Goal: Task Accomplishment & Management: Manage account settings

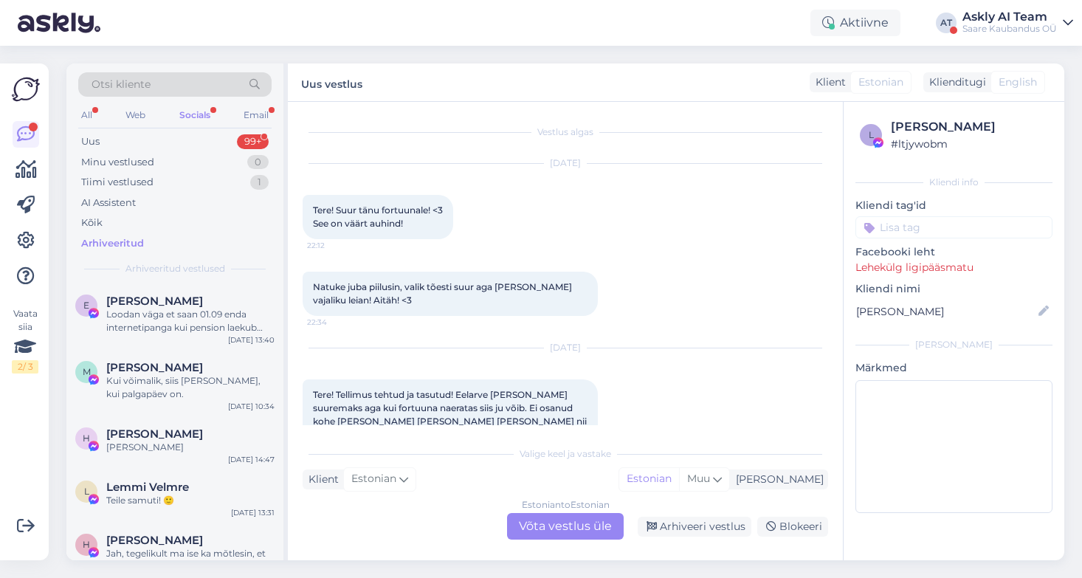
scroll to position [55, 0]
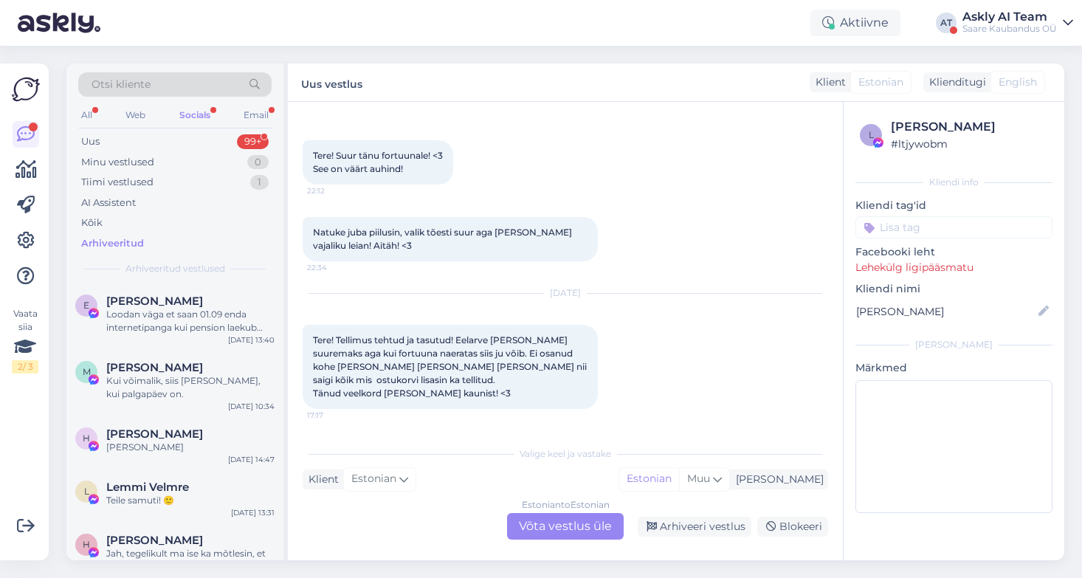
click at [1030, 27] on div "Saare Kaubandus OÜ" at bounding box center [1010, 29] width 94 height 12
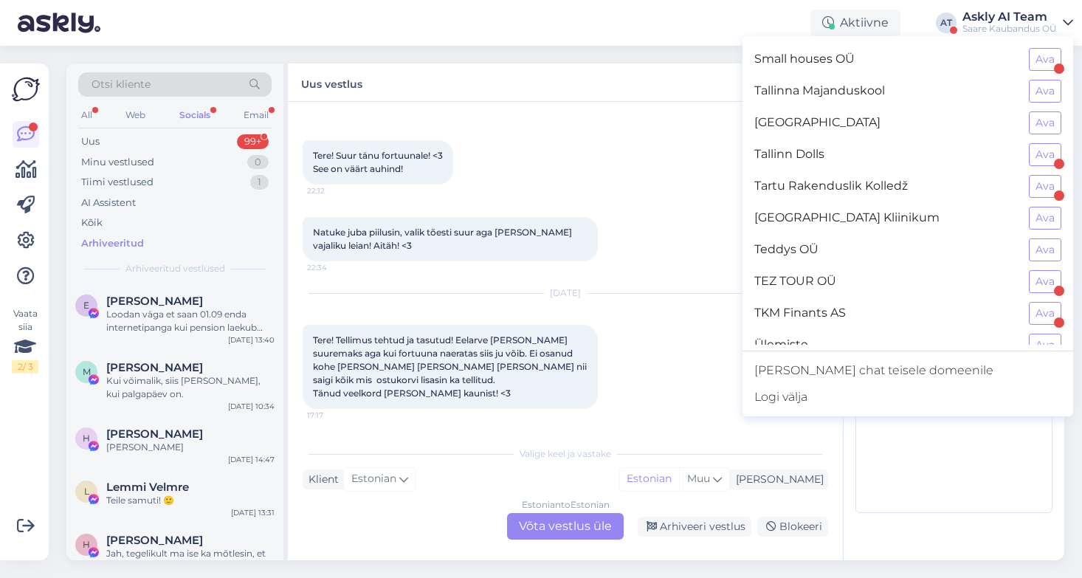
scroll to position [1316, 0]
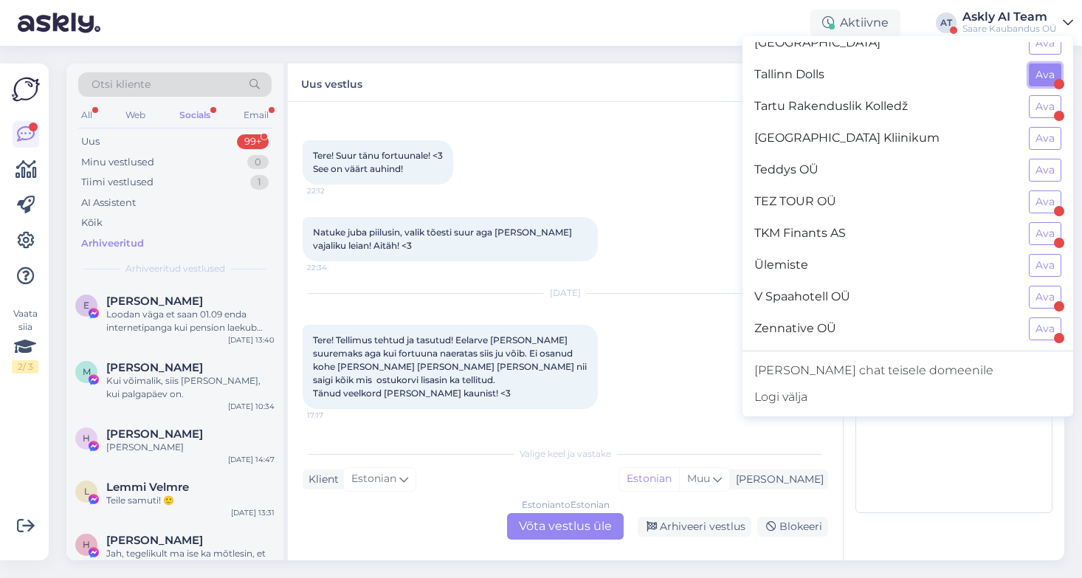
click at [1051, 75] on button "Ava" at bounding box center [1045, 74] width 32 height 23
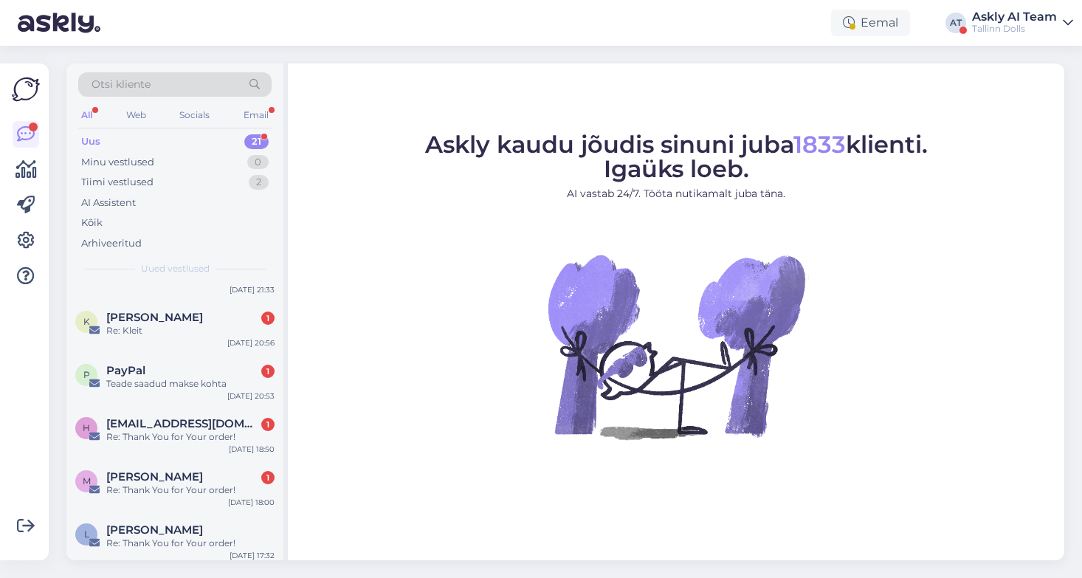
scroll to position [955, 0]
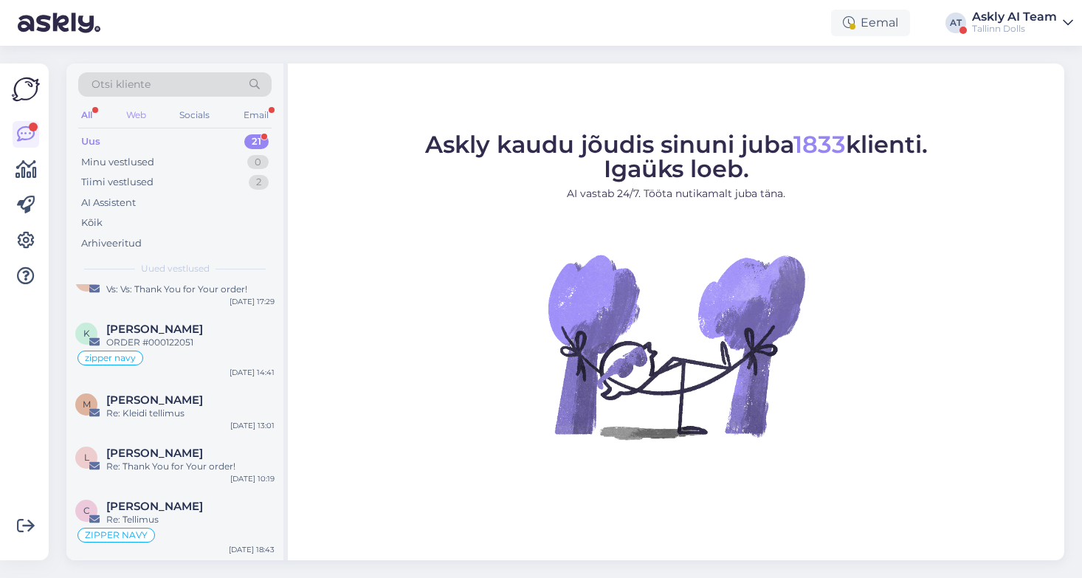
click at [133, 114] on div "Web" at bounding box center [136, 115] width 26 height 19
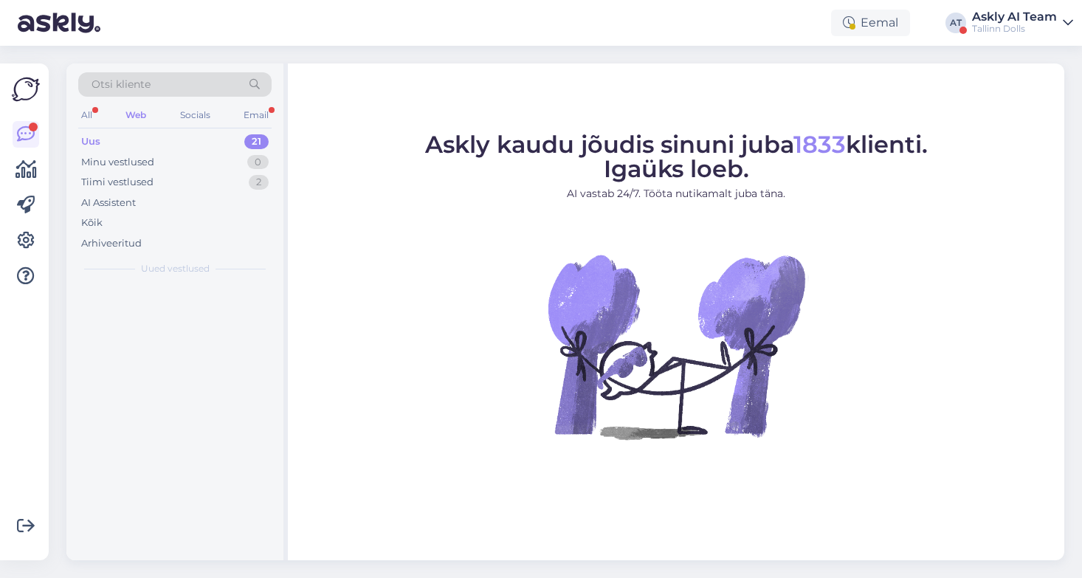
scroll to position [0, 0]
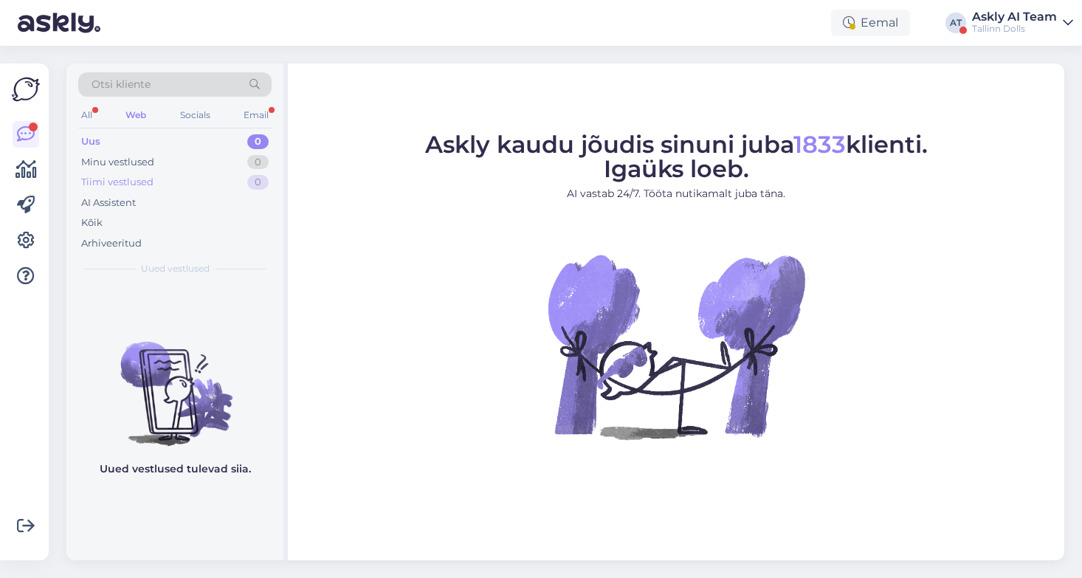
click at [123, 181] on div "Tiimi vestlused" at bounding box center [117, 182] width 72 height 15
click at [116, 200] on div "AI Assistent" at bounding box center [108, 203] width 55 height 15
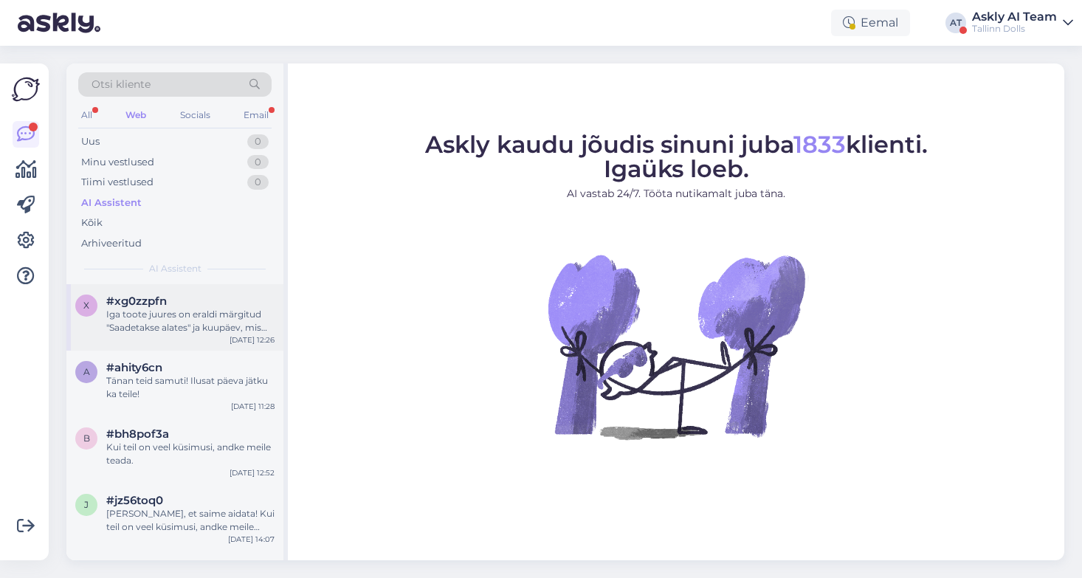
click at [162, 323] on div "Iga toote juures on eraldi märgitud "Saadetakse alates" ja kuupäev, mis näitab,…" at bounding box center [190, 321] width 168 height 27
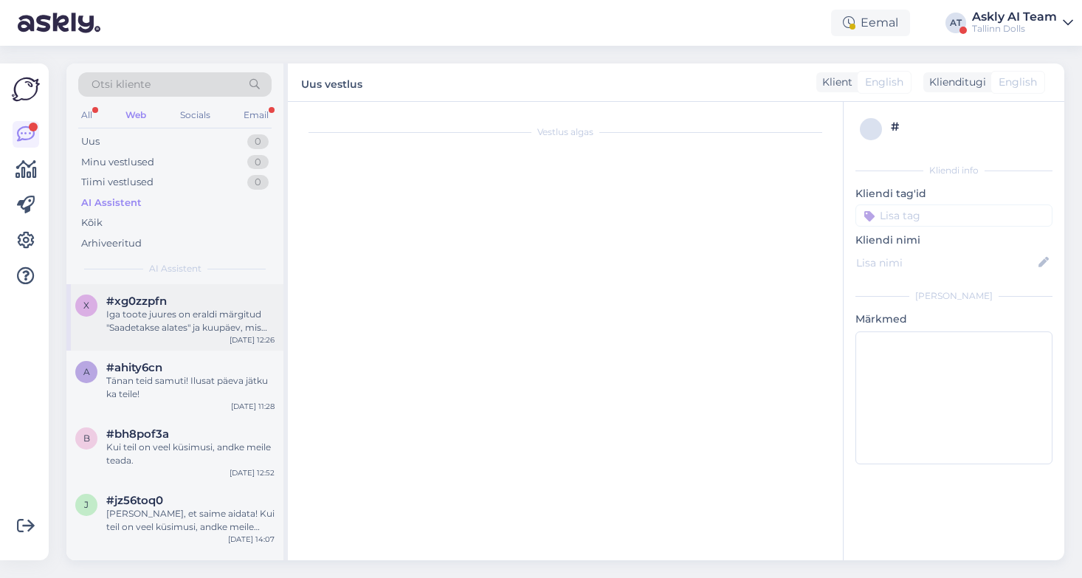
scroll to position [127, 0]
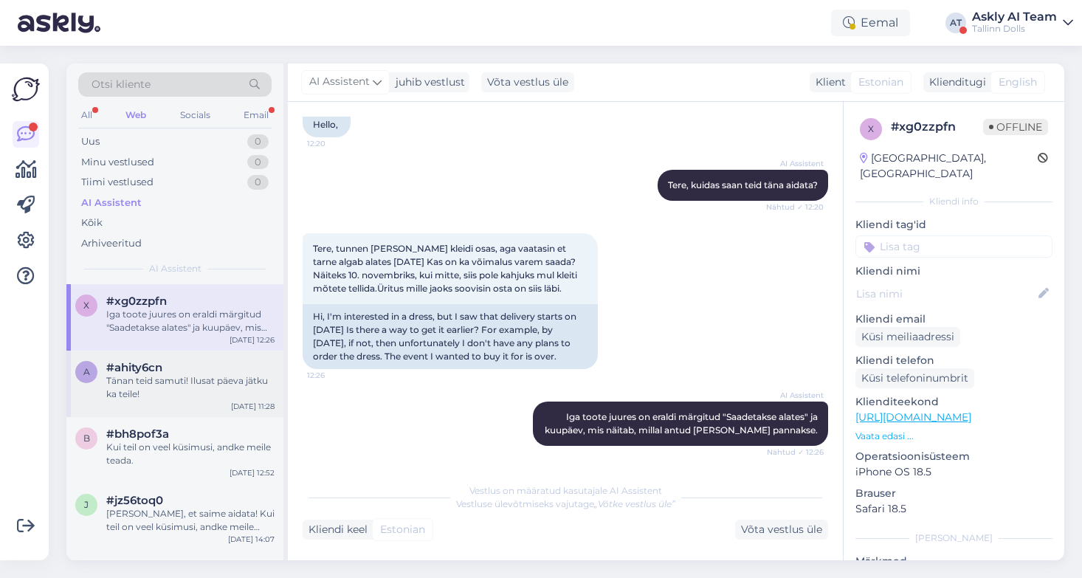
click at [168, 386] on div "Tänan teid samuti! Ilusat päeva jätku ka teile!" at bounding box center [190, 387] width 168 height 27
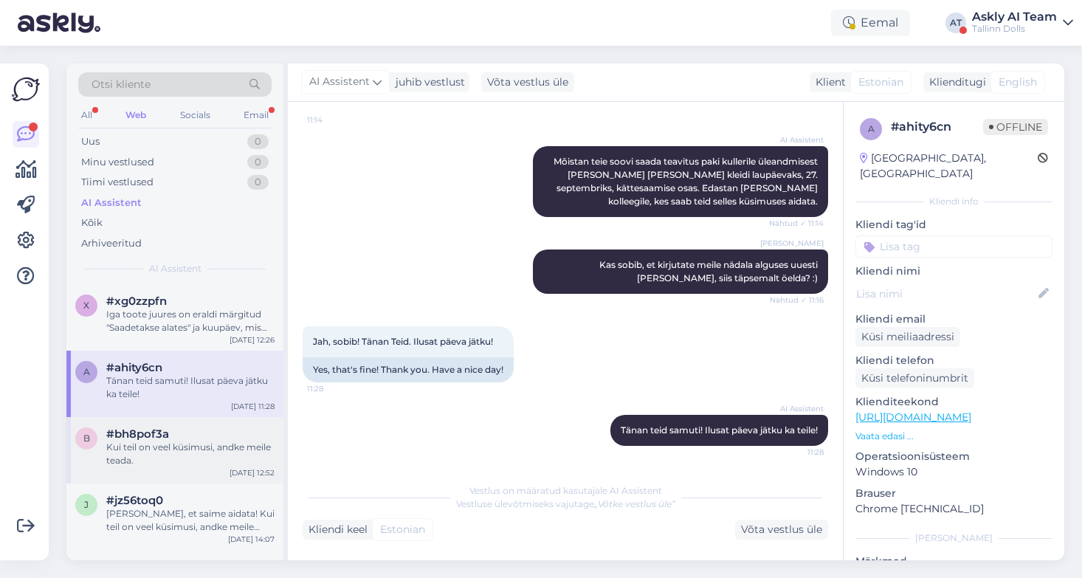
click at [175, 438] on div "#bh8pof3a" at bounding box center [190, 433] width 168 height 13
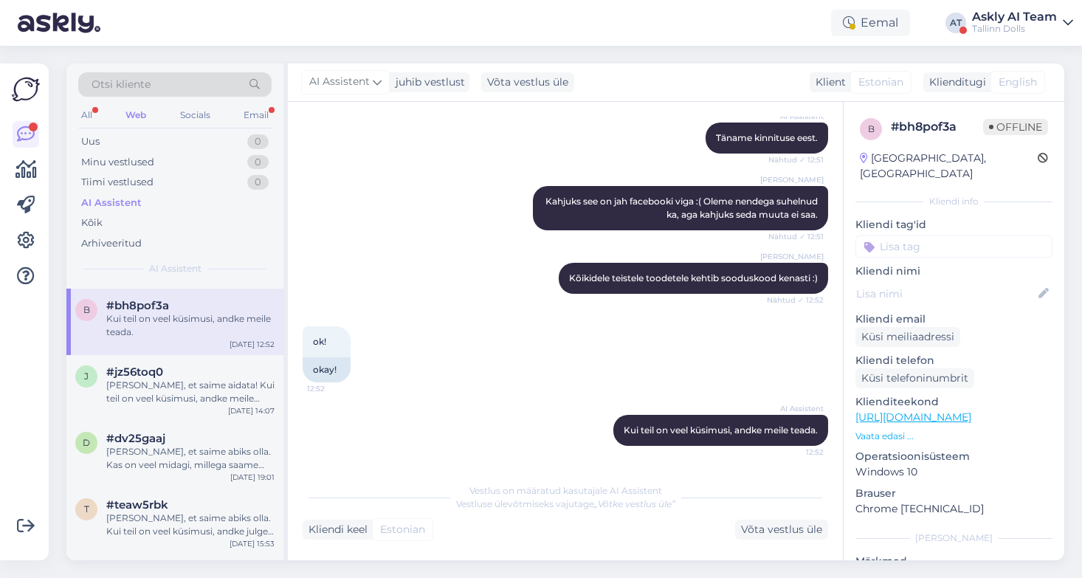
scroll to position [0, 0]
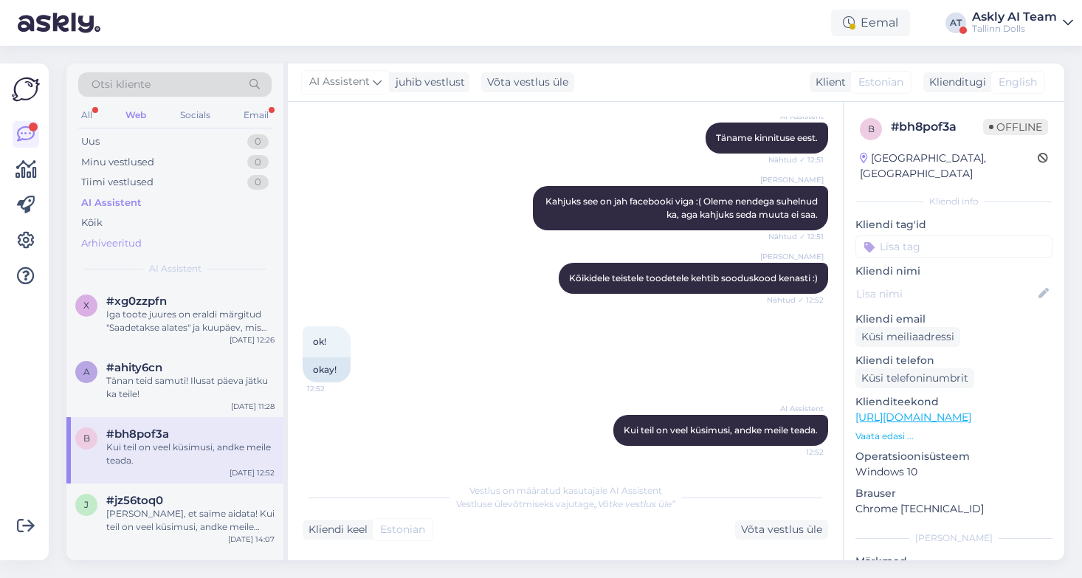
click at [132, 244] on div "Arhiveeritud" at bounding box center [111, 243] width 61 height 15
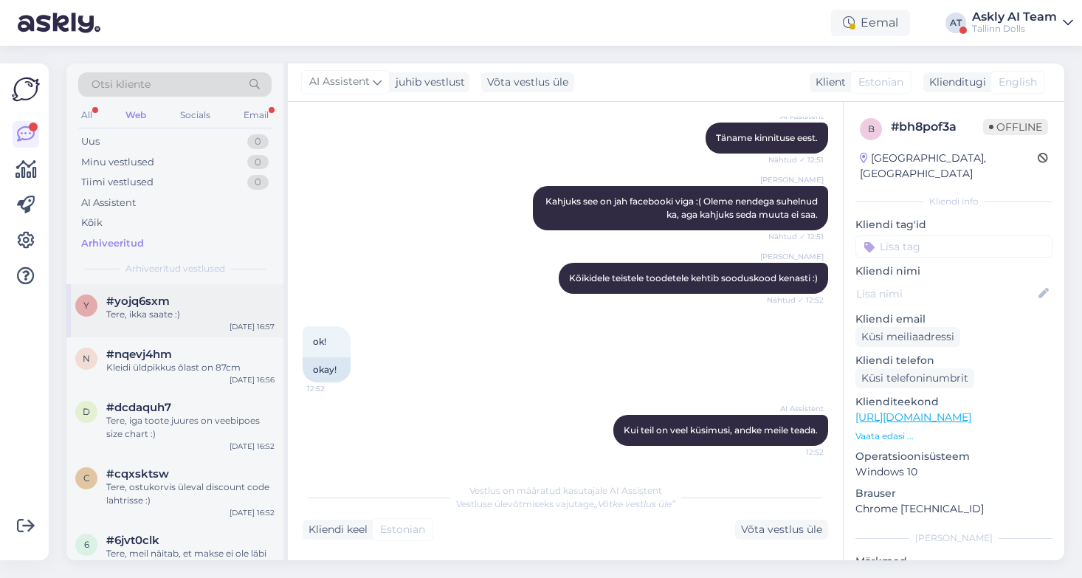
click at [198, 314] on div "Tere, ikka saate :)" at bounding box center [190, 314] width 168 height 13
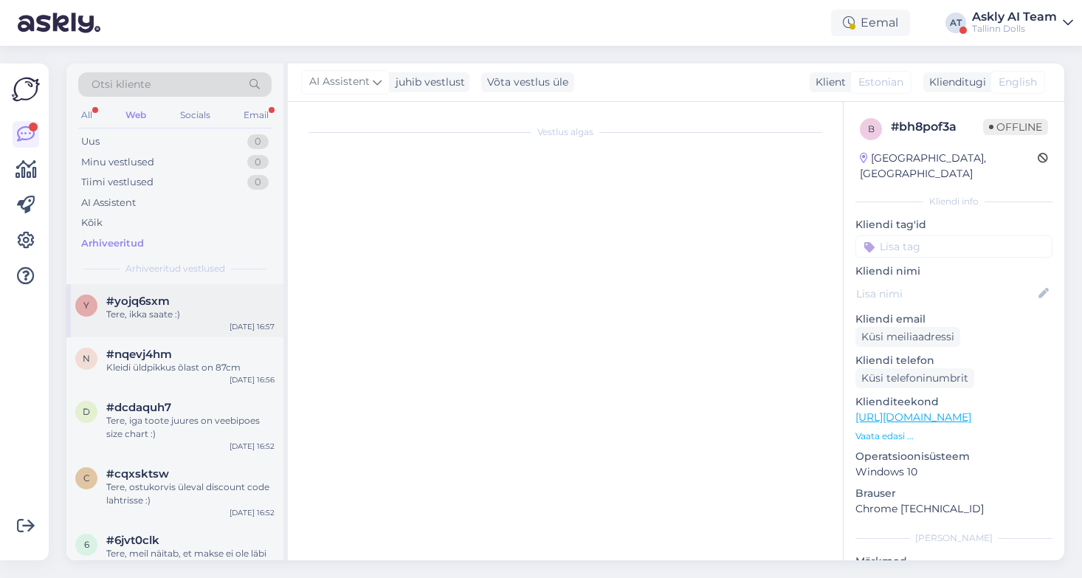
scroll to position [65, 0]
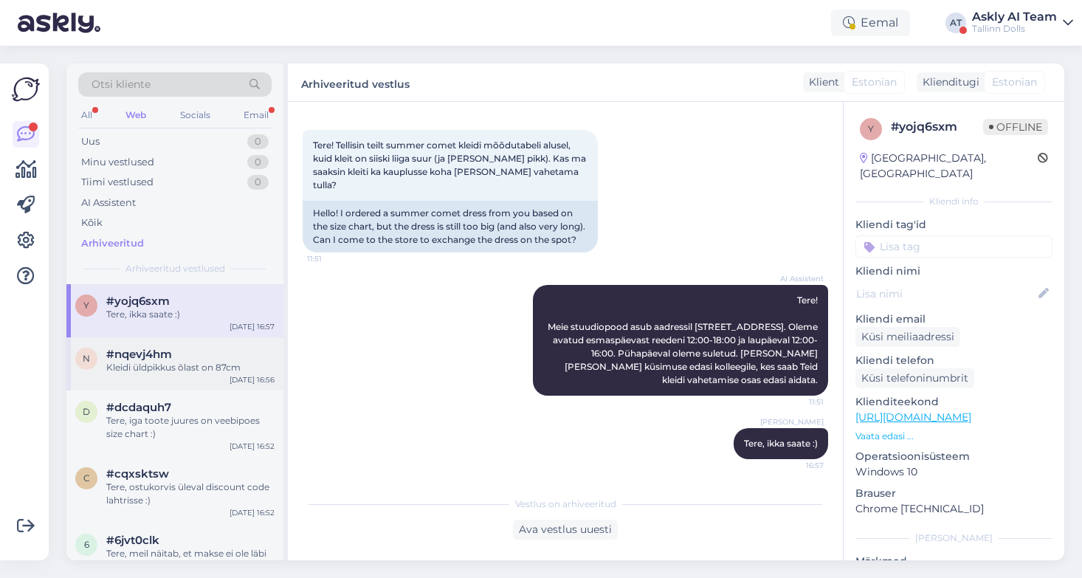
click at [202, 375] on div "n #nqevj4hm Kleidi üldpikkus õlast on 87cm Sep 17 16:56" at bounding box center [174, 363] width 217 height 53
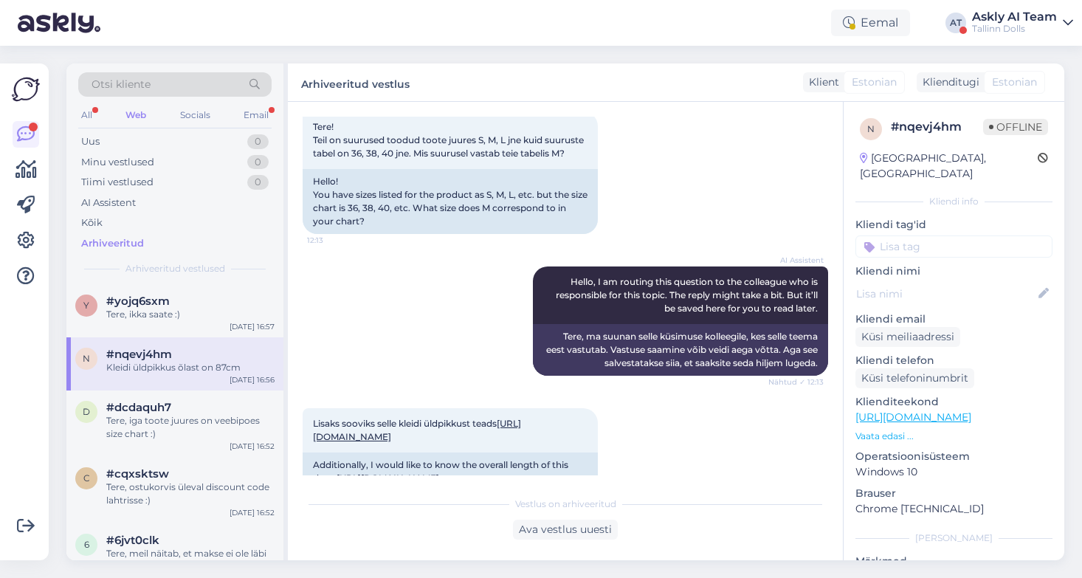
scroll to position [0, 0]
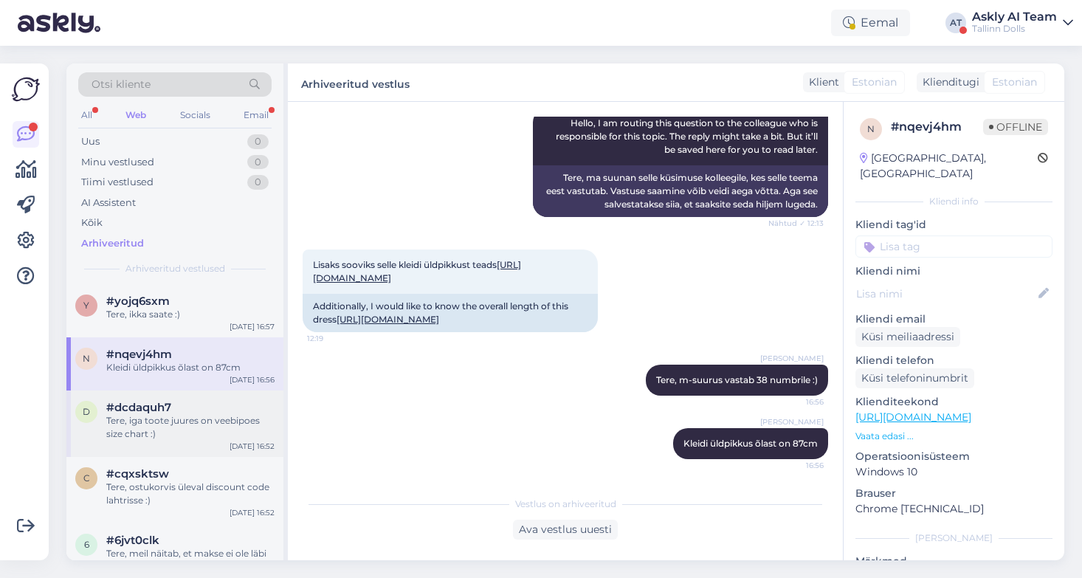
click at [185, 423] on div "Tere, iga toote juures on veebipoes size chart :)" at bounding box center [190, 427] width 168 height 27
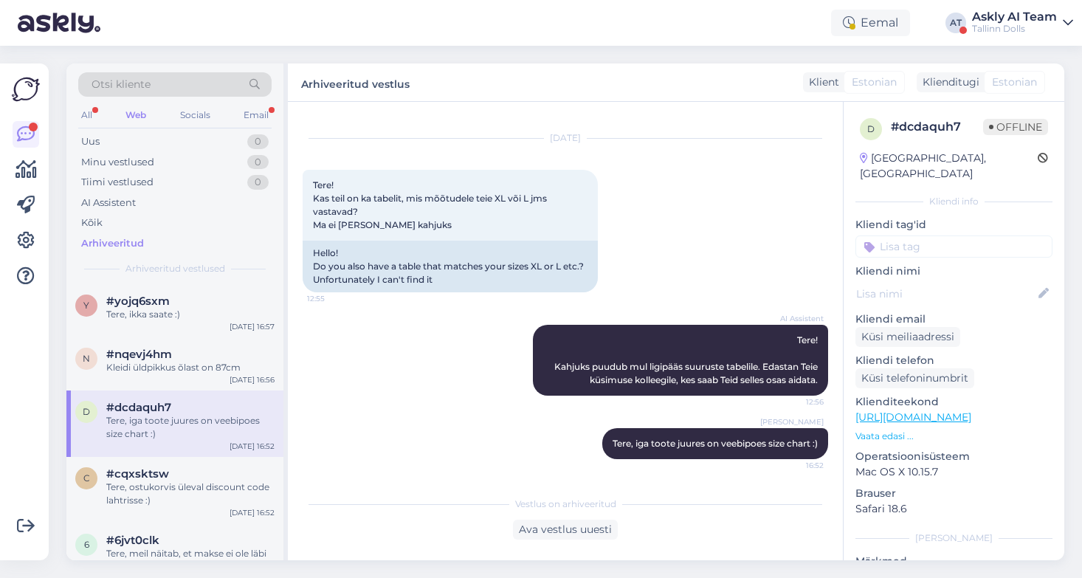
scroll to position [25, 0]
click at [185, 423] on div "Tere, iga toote juures on veebipoes size chart :)" at bounding box center [190, 427] width 168 height 27
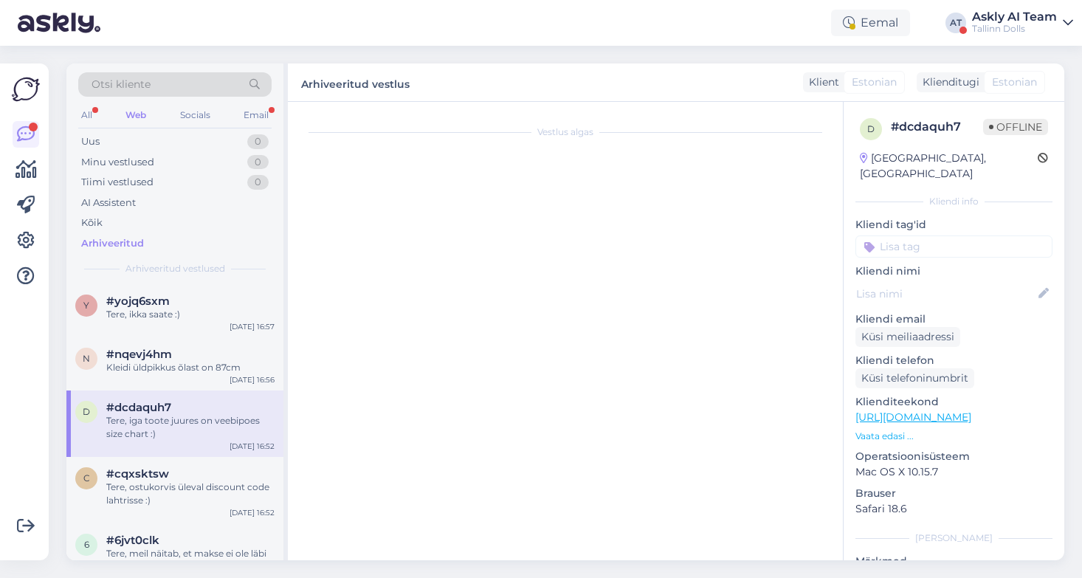
scroll to position [0, 0]
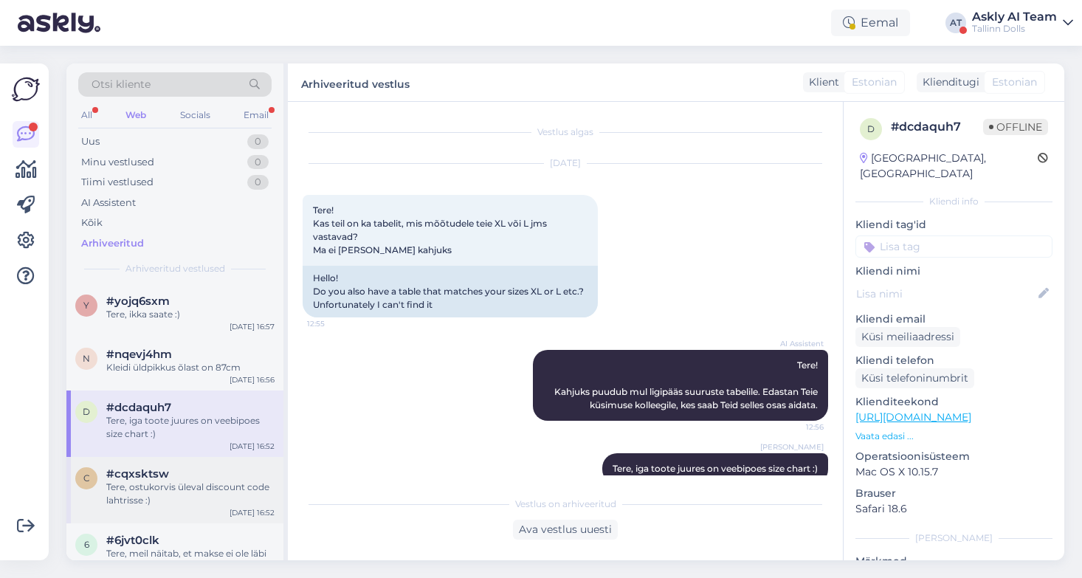
click at [204, 475] on div "#cqxsktsw" at bounding box center [190, 473] width 168 height 13
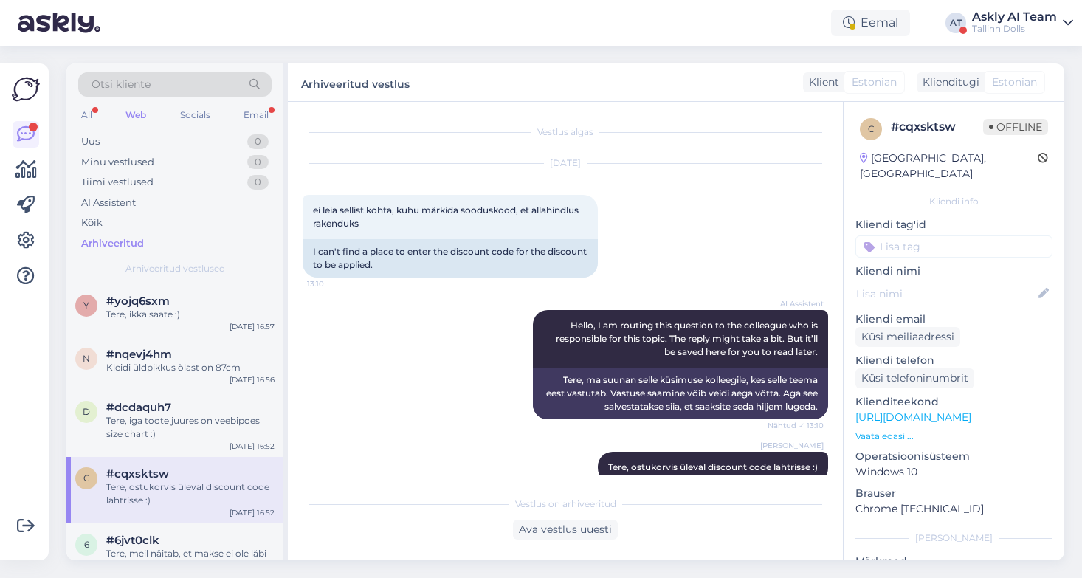
scroll to position [24, 0]
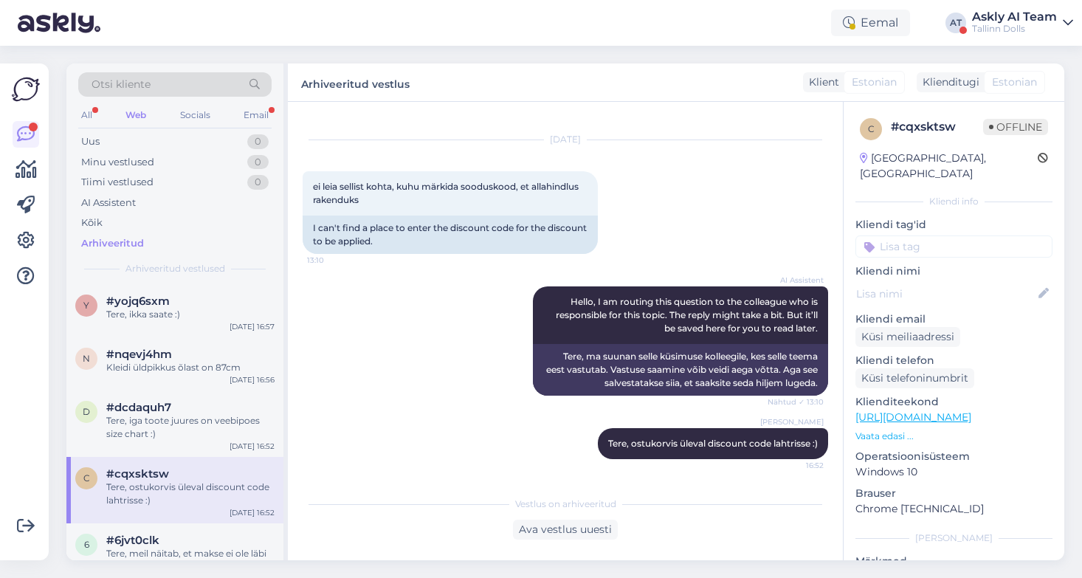
click at [1032, 18] on div "Askly AI Team" at bounding box center [1014, 17] width 85 height 12
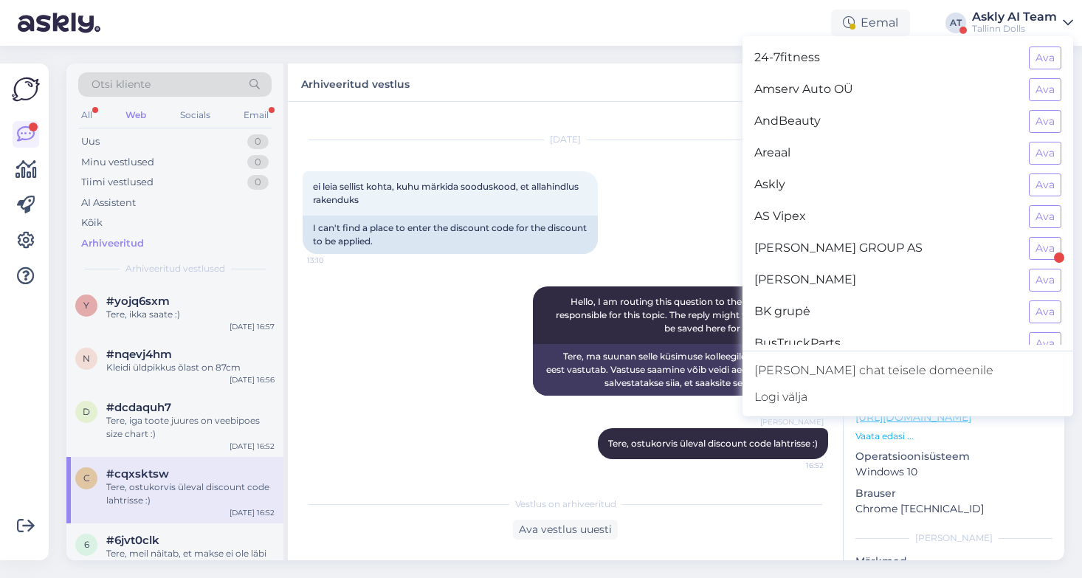
click at [440, 58] on div "Otsi kliente All Web Socials Email Uus 0 Minu vestlused 0 Tiimi vestlused 0 AI …" at bounding box center [570, 312] width 1025 height 532
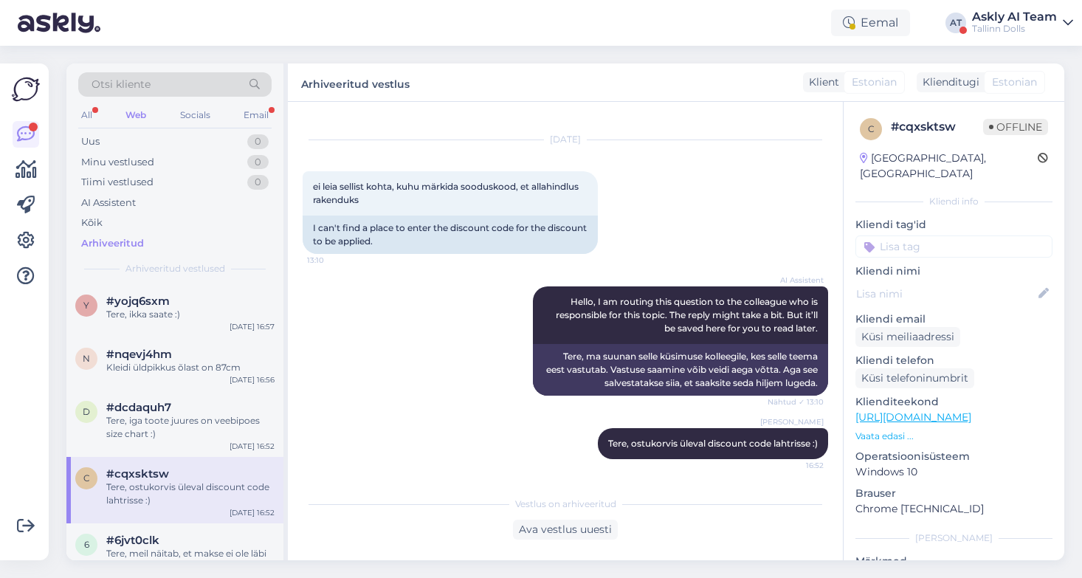
click at [1028, 19] on div "Askly AI Team" at bounding box center [1014, 17] width 85 height 12
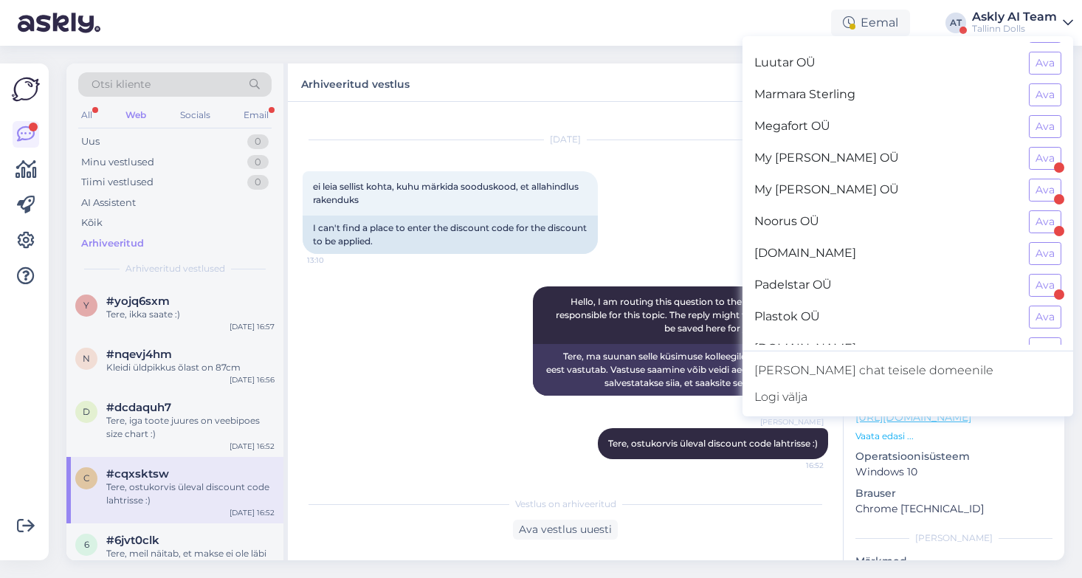
scroll to position [722, 0]
click at [1056, 129] on button "Ava" at bounding box center [1045, 129] width 32 height 23
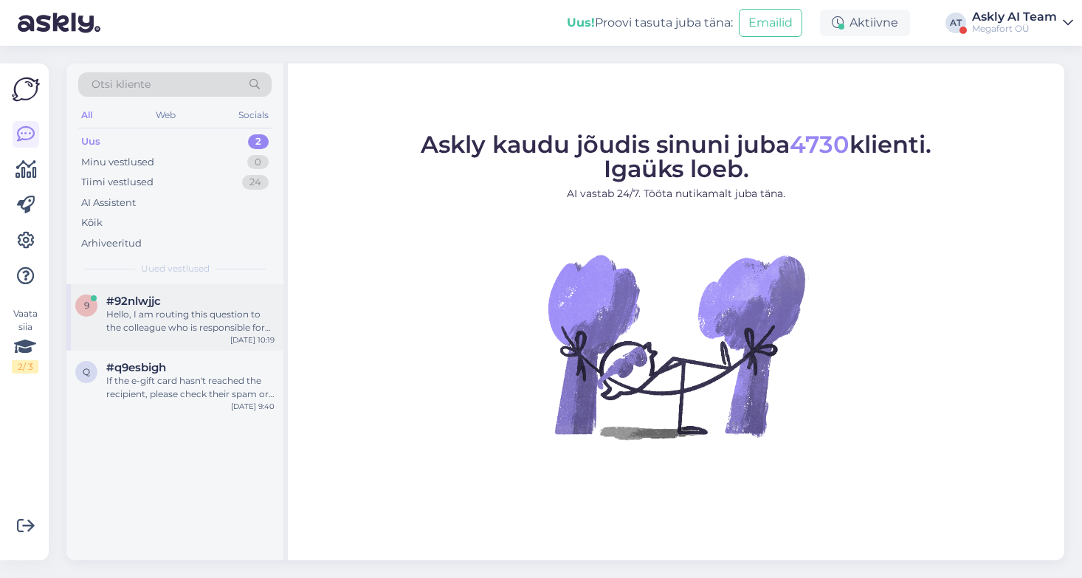
click at [190, 324] on div "Hello, I am routing this question to the colleague who is responsible for this …" at bounding box center [190, 321] width 168 height 27
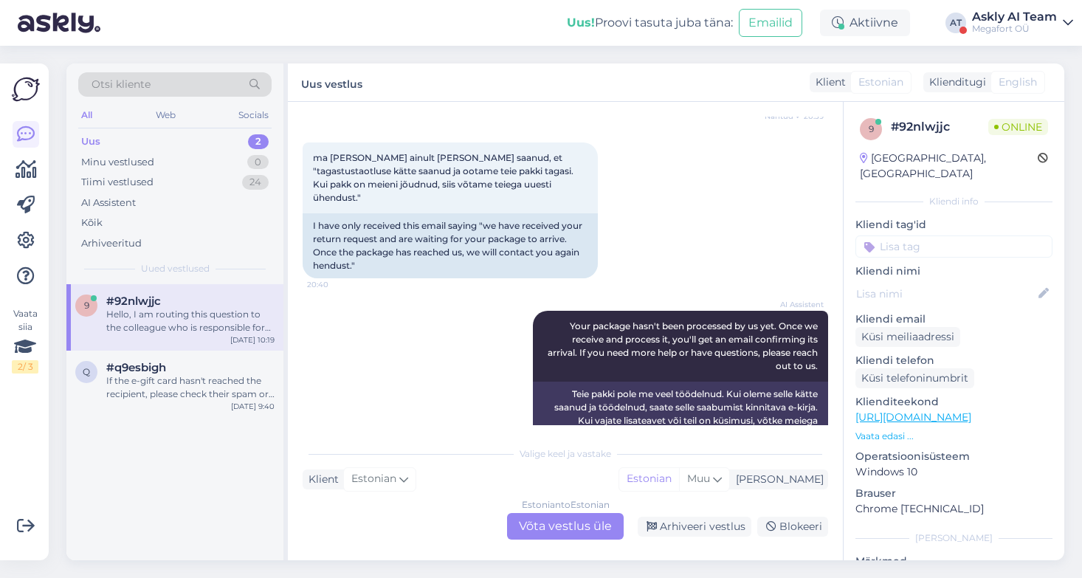
scroll to position [1029, 0]
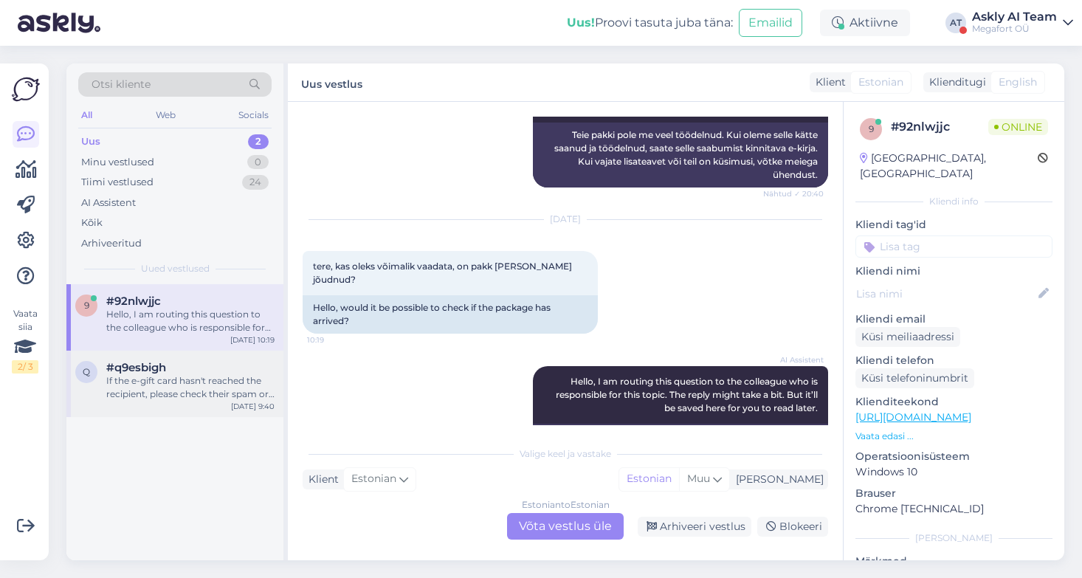
click at [187, 362] on div "#q9esbigh" at bounding box center [190, 367] width 168 height 13
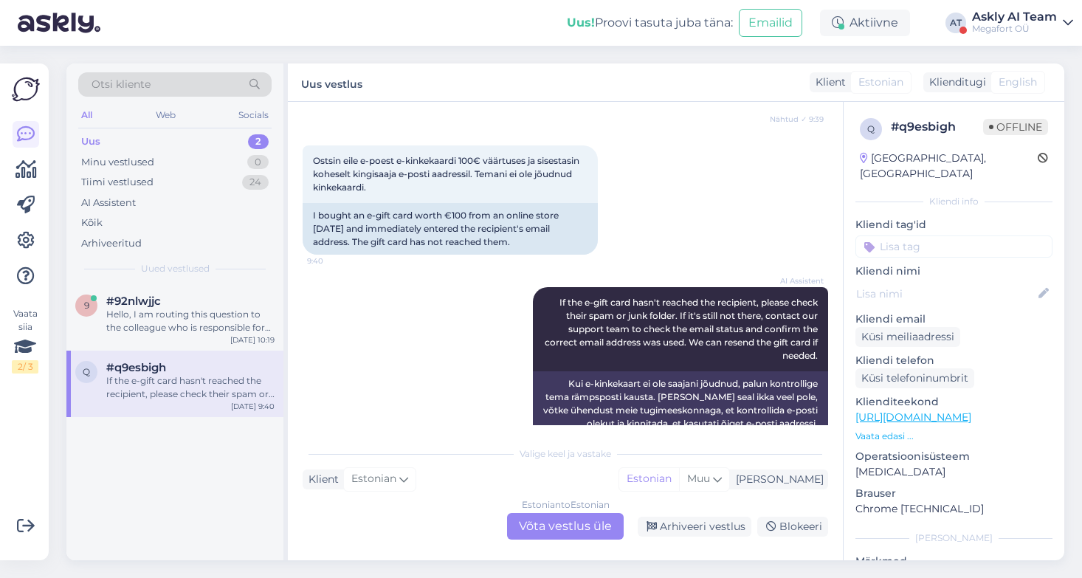
scroll to position [267, 0]
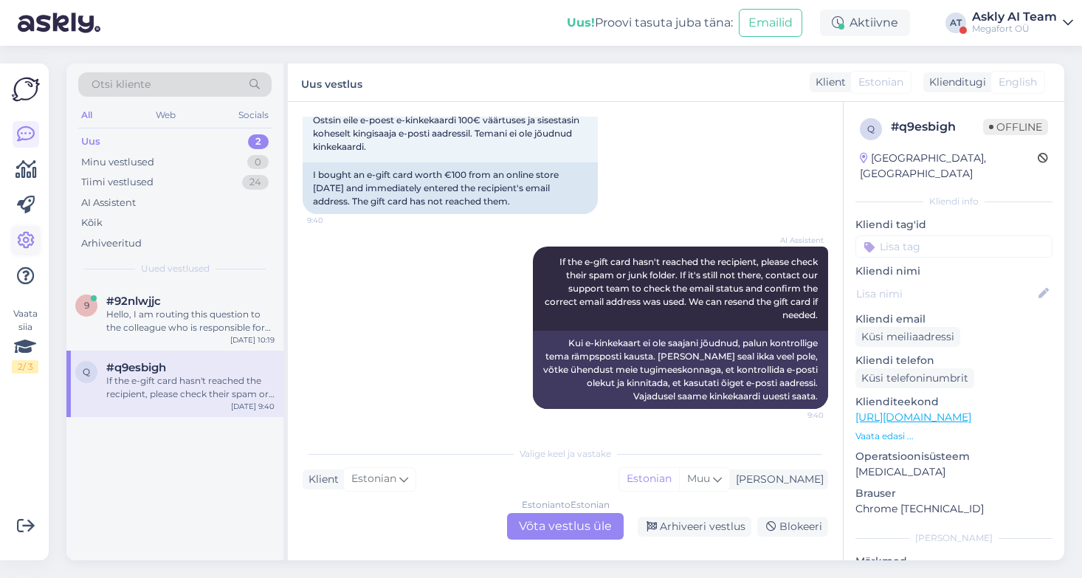
click at [27, 237] on icon at bounding box center [26, 241] width 18 height 18
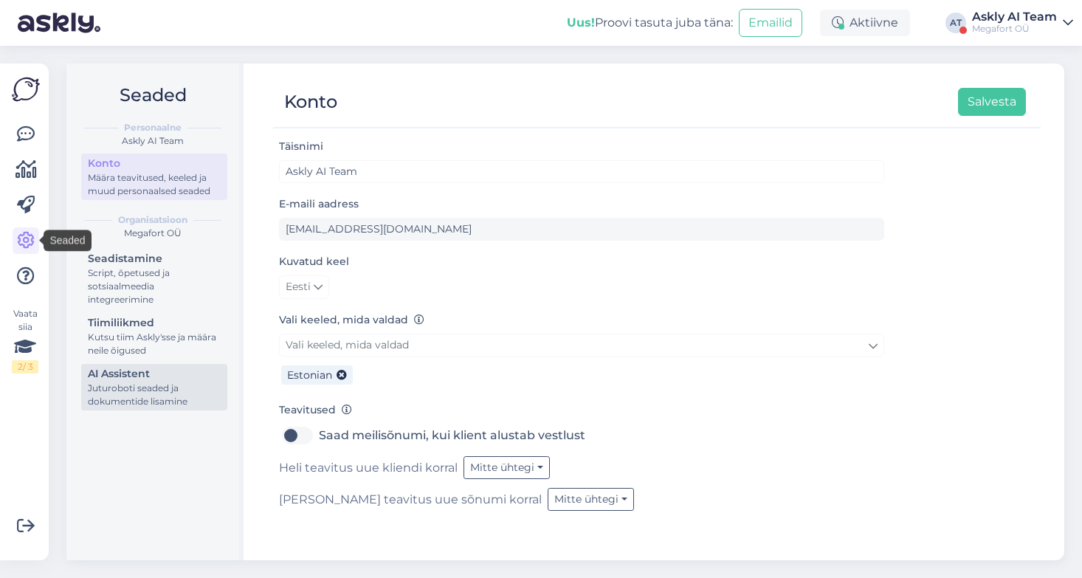
click at [142, 384] on div "Juturoboti seaded ja dokumentide lisamine" at bounding box center [154, 395] width 133 height 27
click at [1013, 26] on div "Megafort OÜ" at bounding box center [1014, 29] width 85 height 12
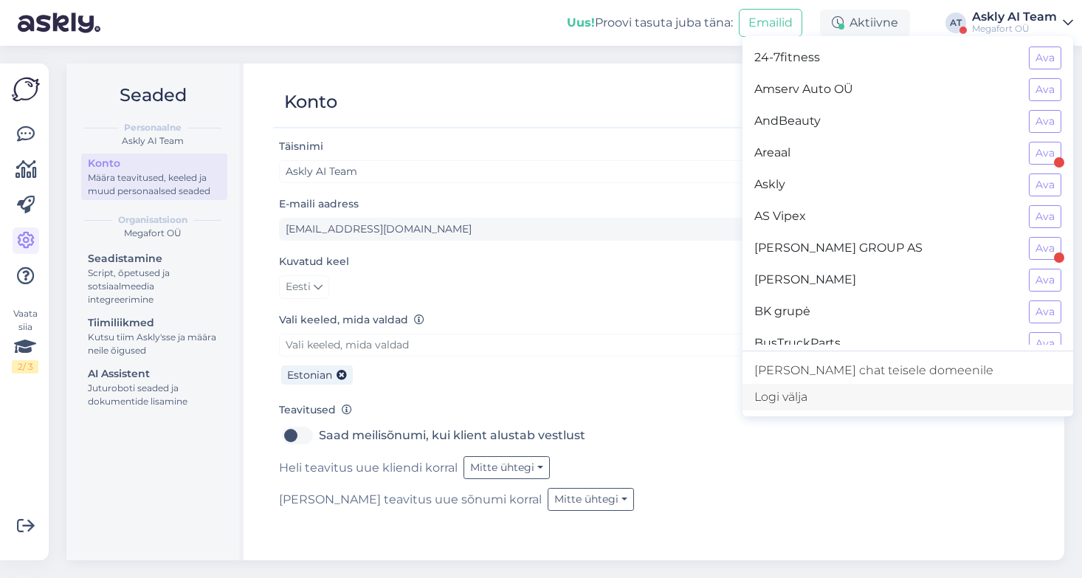
click at [893, 396] on div "Logi välja" at bounding box center [908, 397] width 331 height 27
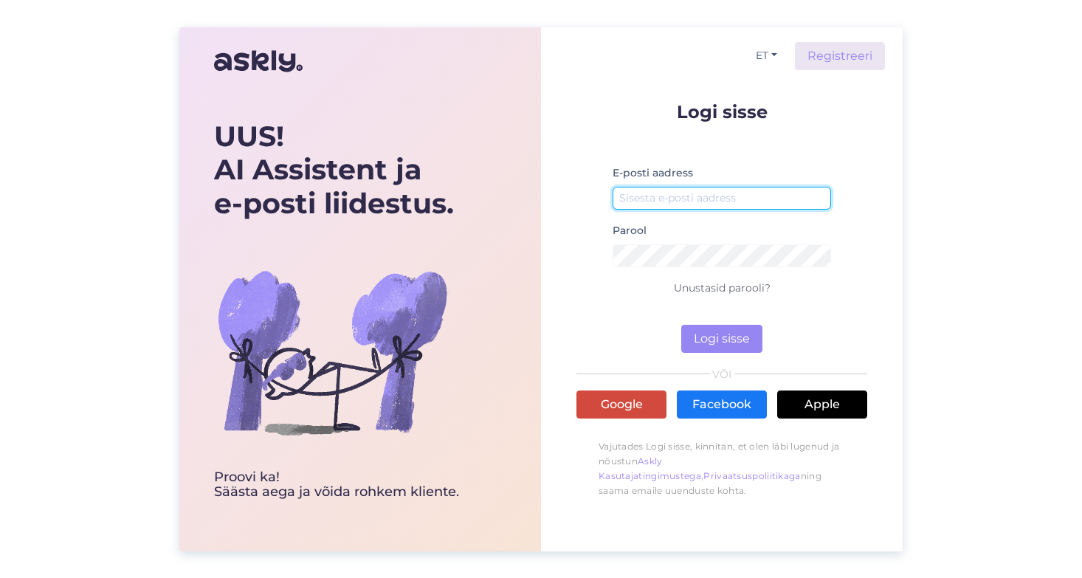
type input "[EMAIL_ADDRESS][DOMAIN_NAME]"
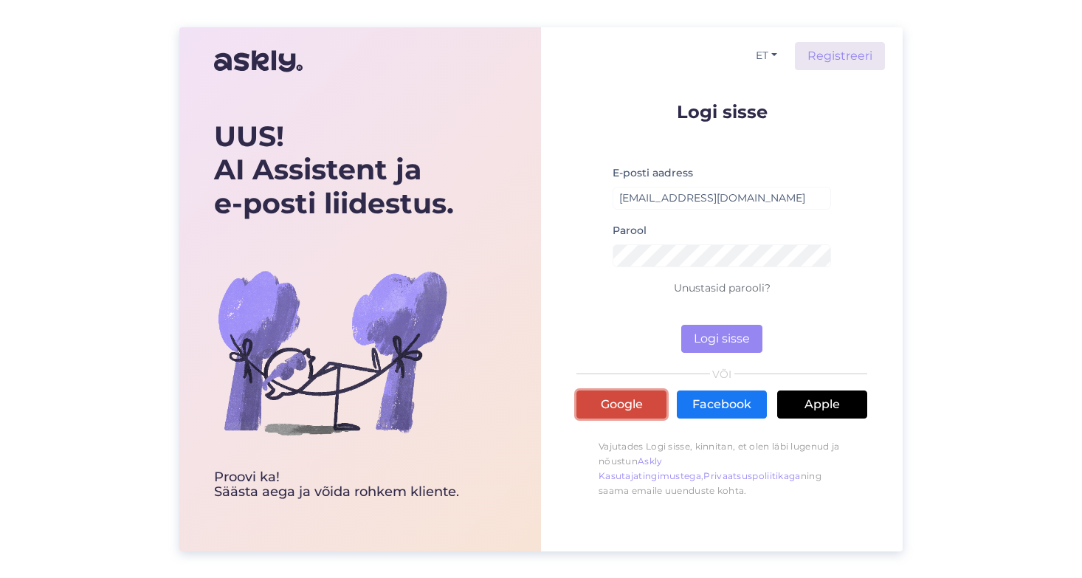
click at [642, 405] on link "Google" at bounding box center [621, 404] width 90 height 28
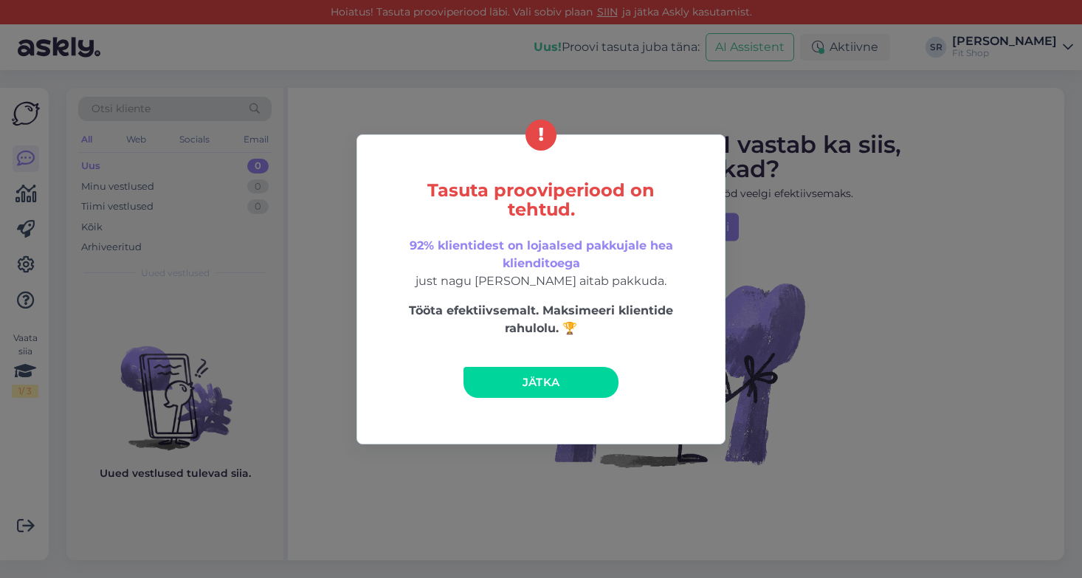
click at [647, 131] on div "Tasuta prooviperiood on tehtud. 92% klientidest on lojaalsed pakkujale hea klie…" at bounding box center [541, 289] width 1082 height 578
click at [573, 375] on link "Jätka" at bounding box center [541, 382] width 155 height 31
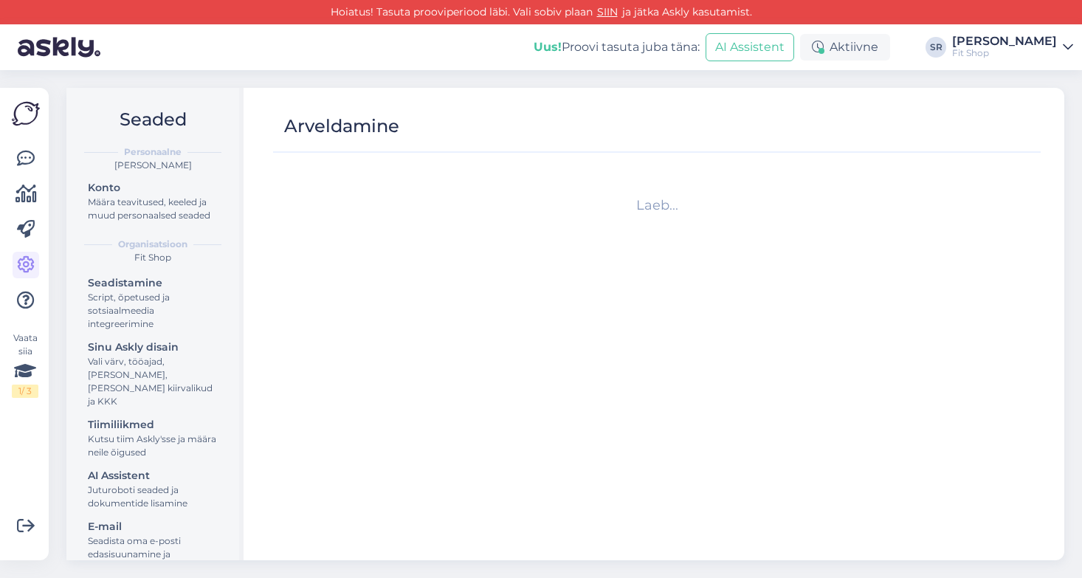
click at [1024, 54] on div "Fit Shop" at bounding box center [1004, 53] width 105 height 12
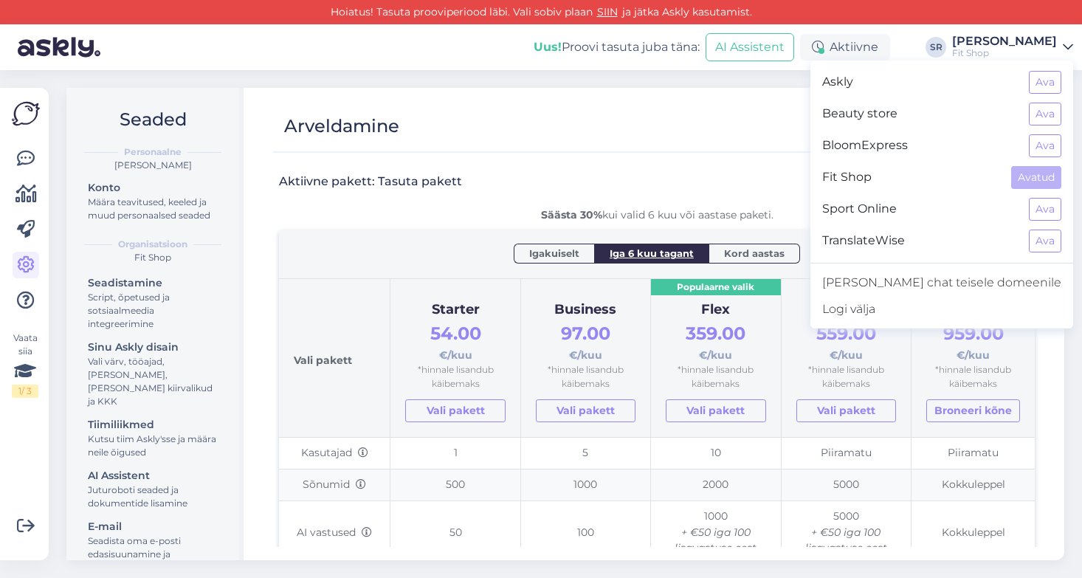
click at [588, 165] on div "Aktiivne pakett: Tasuta pakett Säästa 30% kui valid 6 kuu või aastase paketi. I…" at bounding box center [657, 549] width 756 height 774
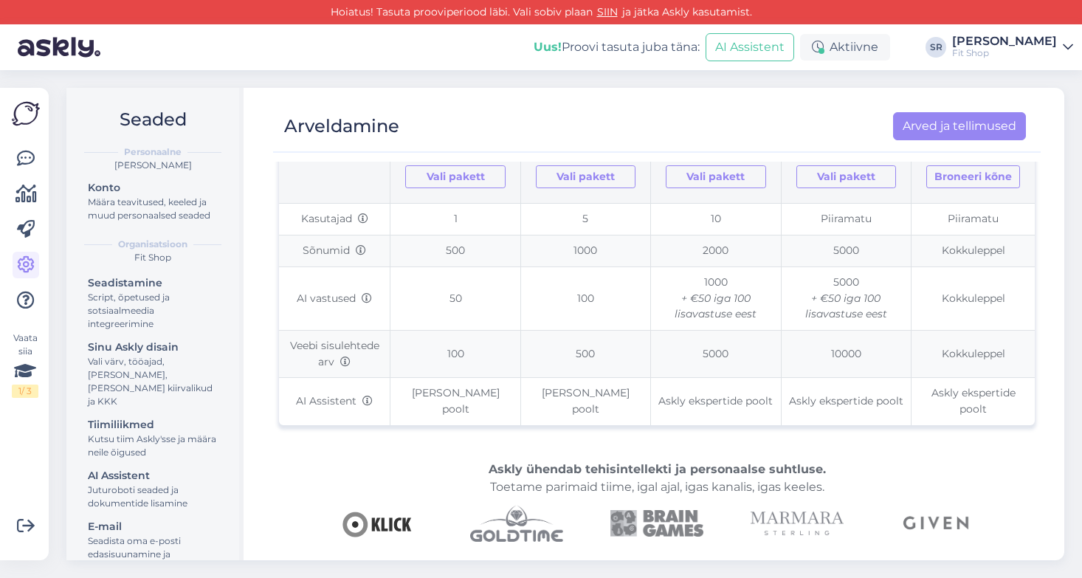
scroll to position [52, 0]
